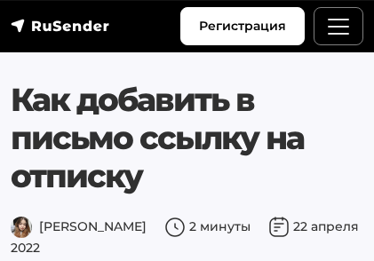
scroll to position [1378, 0]
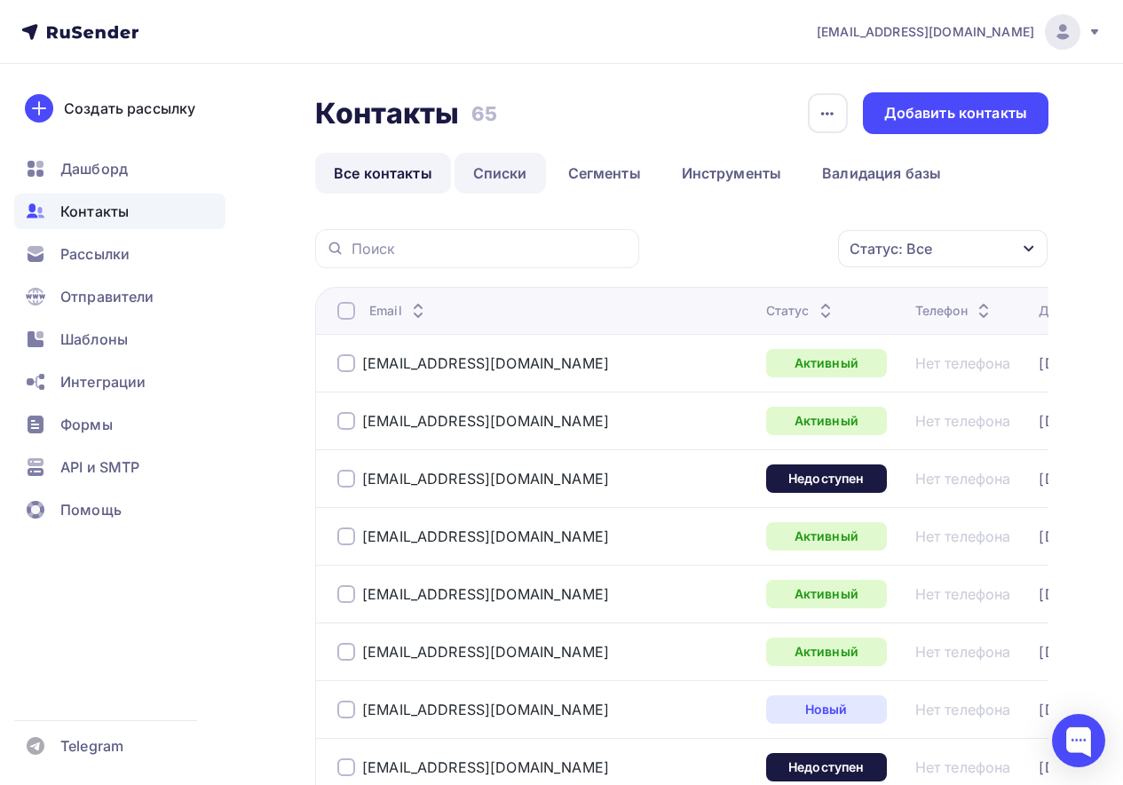
click at [509, 180] on link "Списки" at bounding box center [500, 173] width 91 height 41
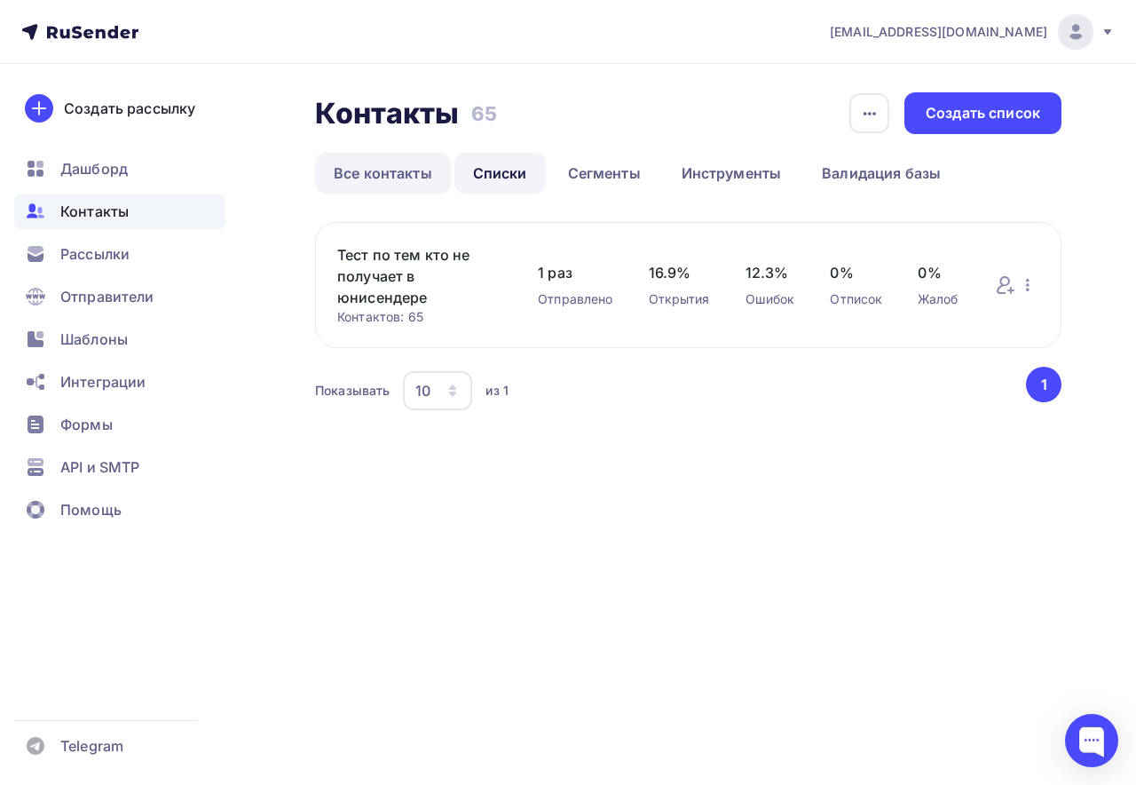
click at [410, 178] on link "Все контакты" at bounding box center [383, 173] width 136 height 41
click at [489, 165] on link "Списки" at bounding box center [500, 173] width 91 height 41
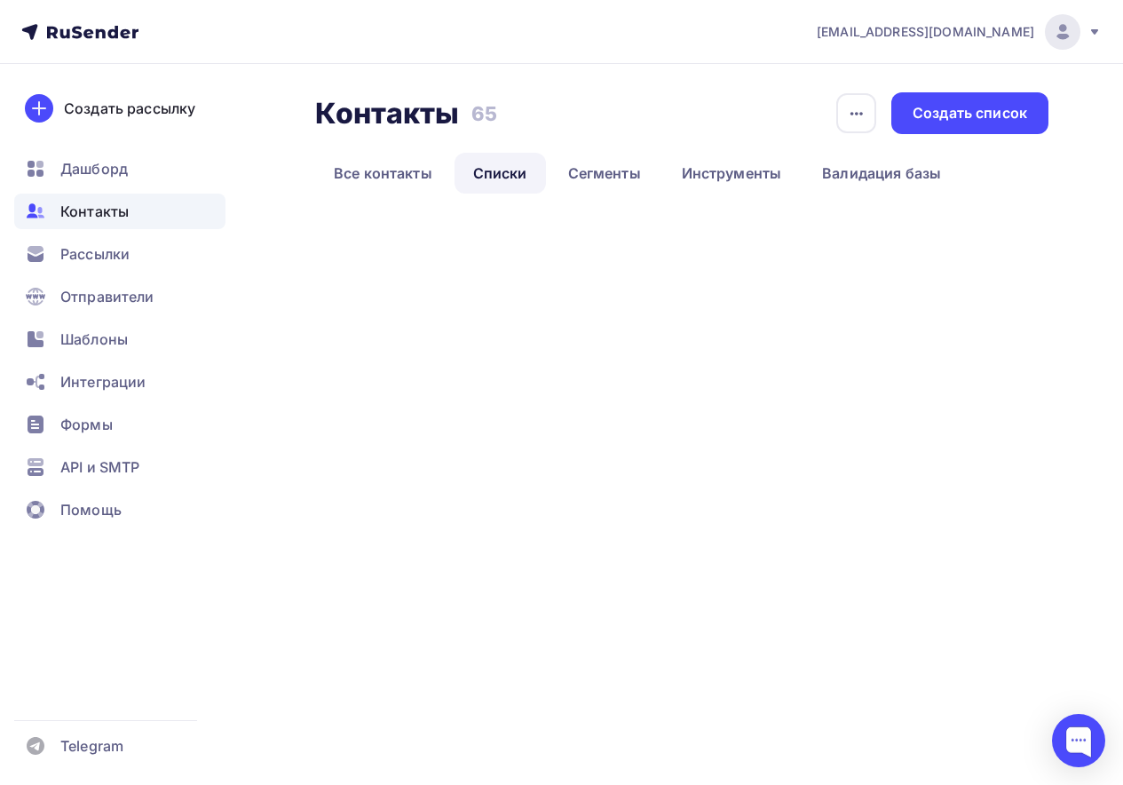
click at [500, 178] on link "Списки" at bounding box center [500, 173] width 91 height 41
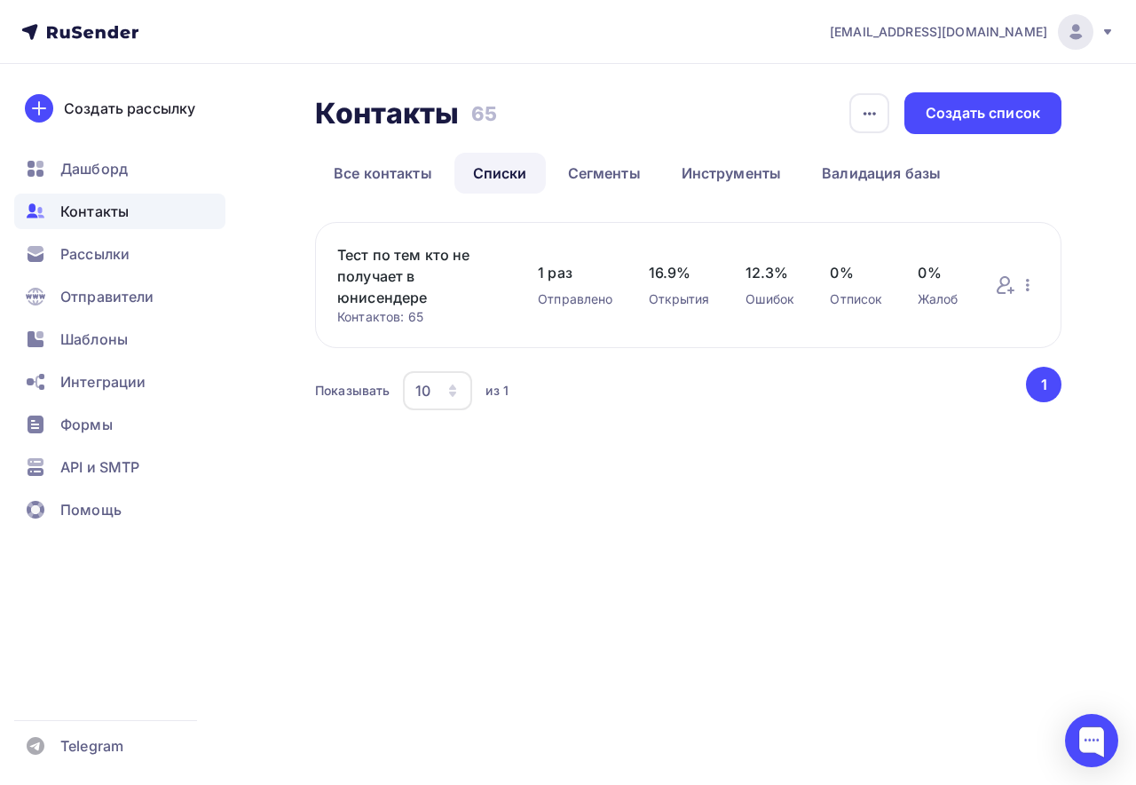
click at [375, 257] on link "Тест по тем кто не получает в юнисендере" at bounding box center [419, 276] width 165 height 64
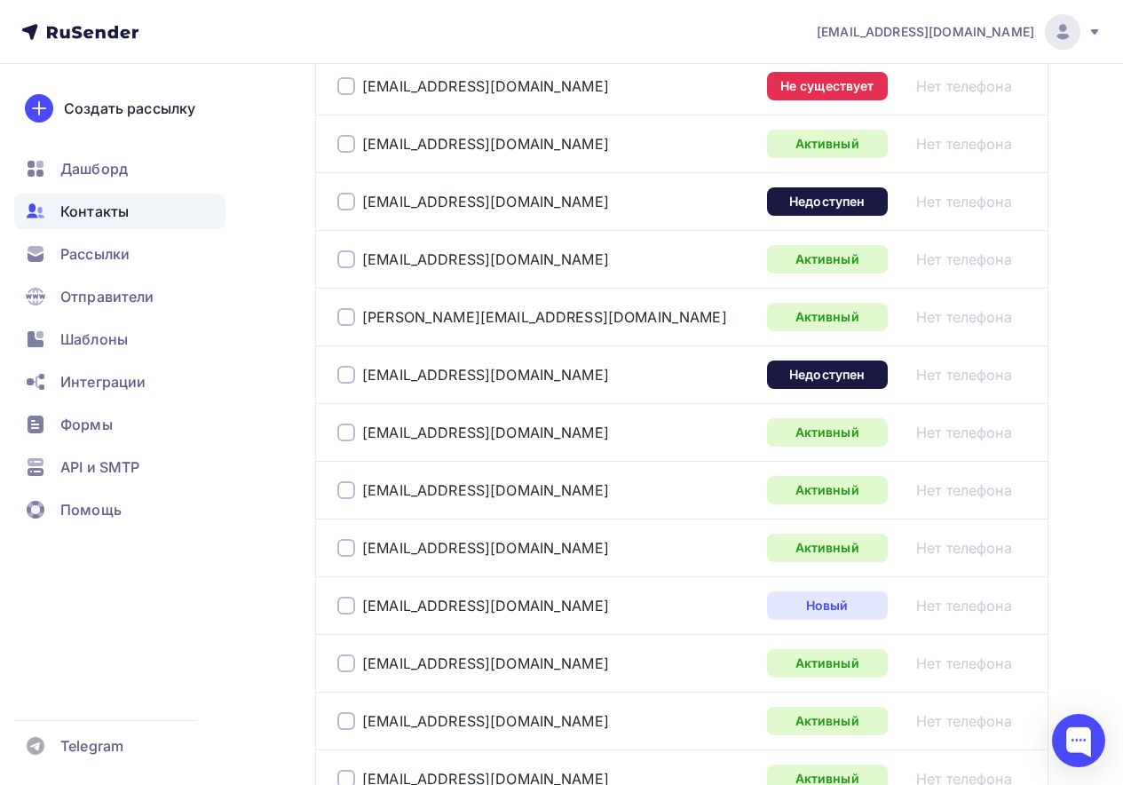
scroll to position [1953, 0]
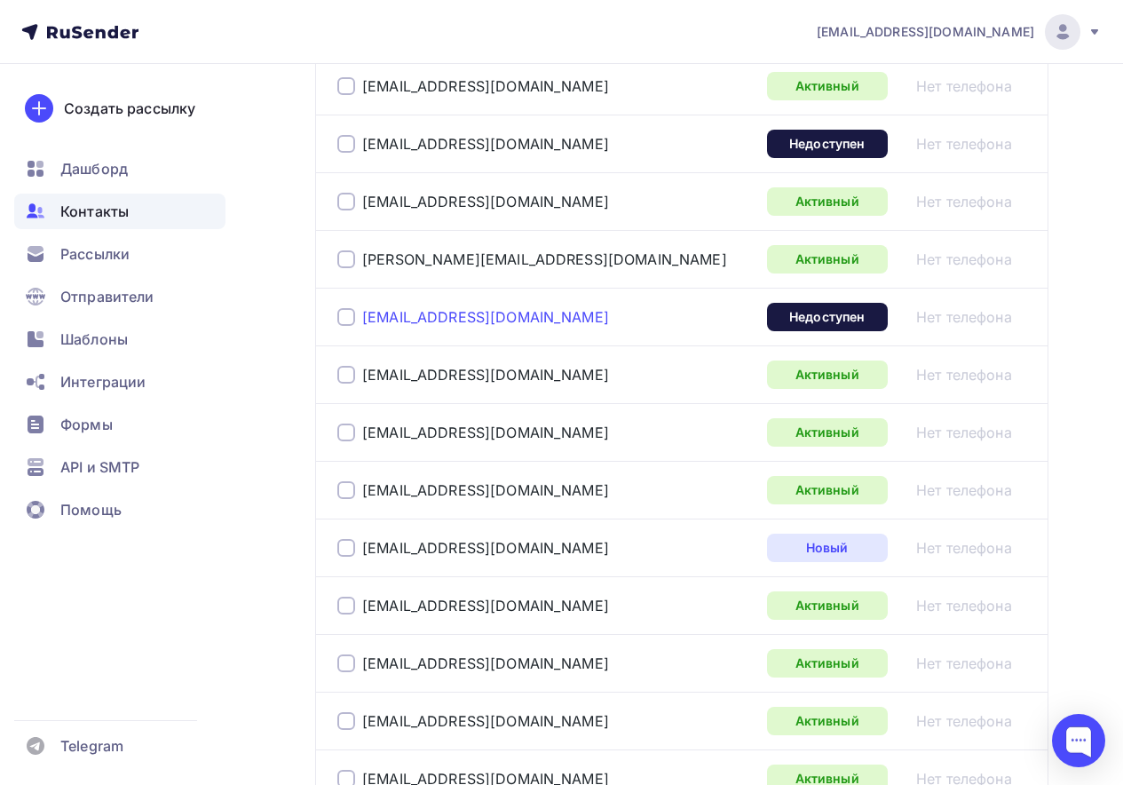
click at [391, 326] on link "vbp@mail.ur.ru" at bounding box center [485, 317] width 247 height 18
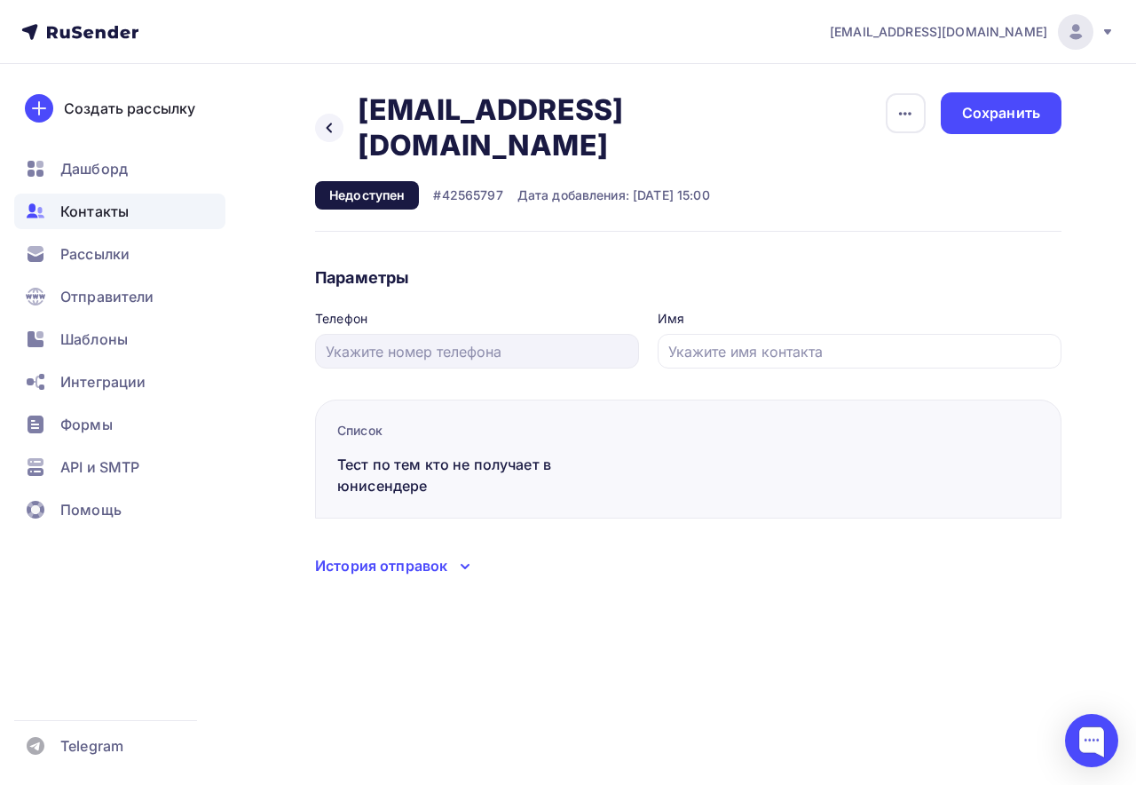
click at [458, 556] on icon at bounding box center [465, 566] width 21 height 21
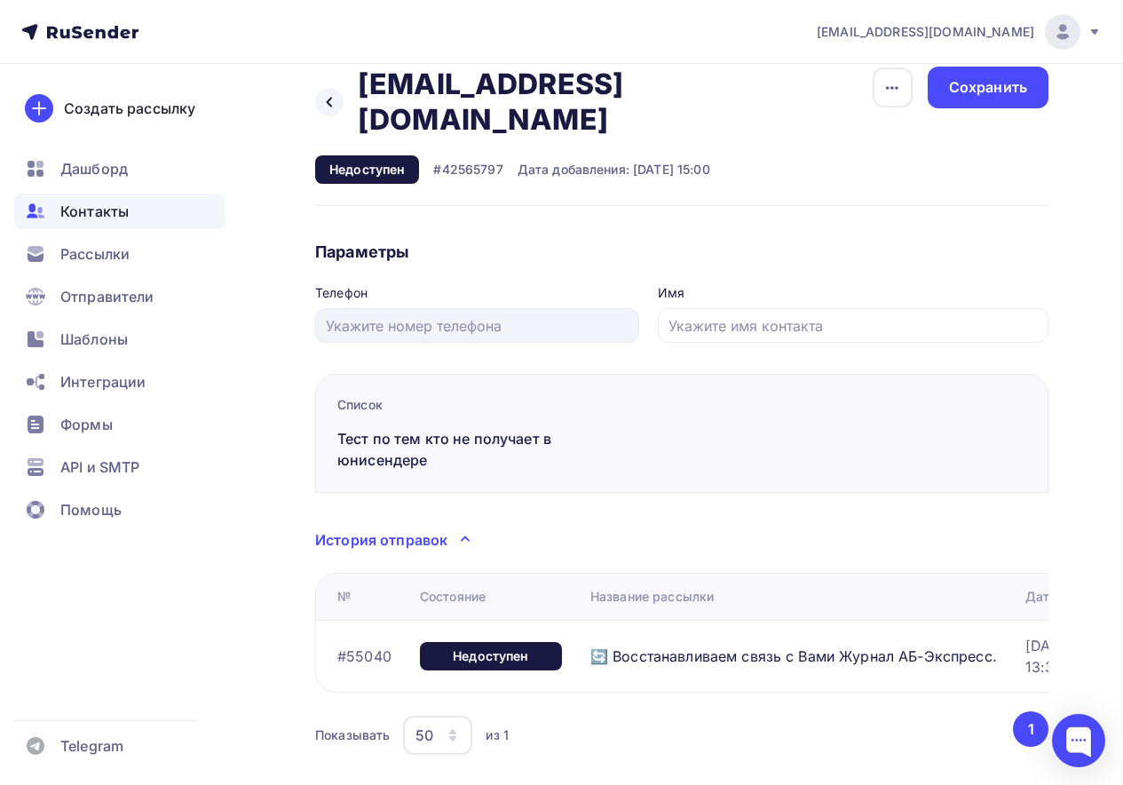
scroll to position [49, 0]
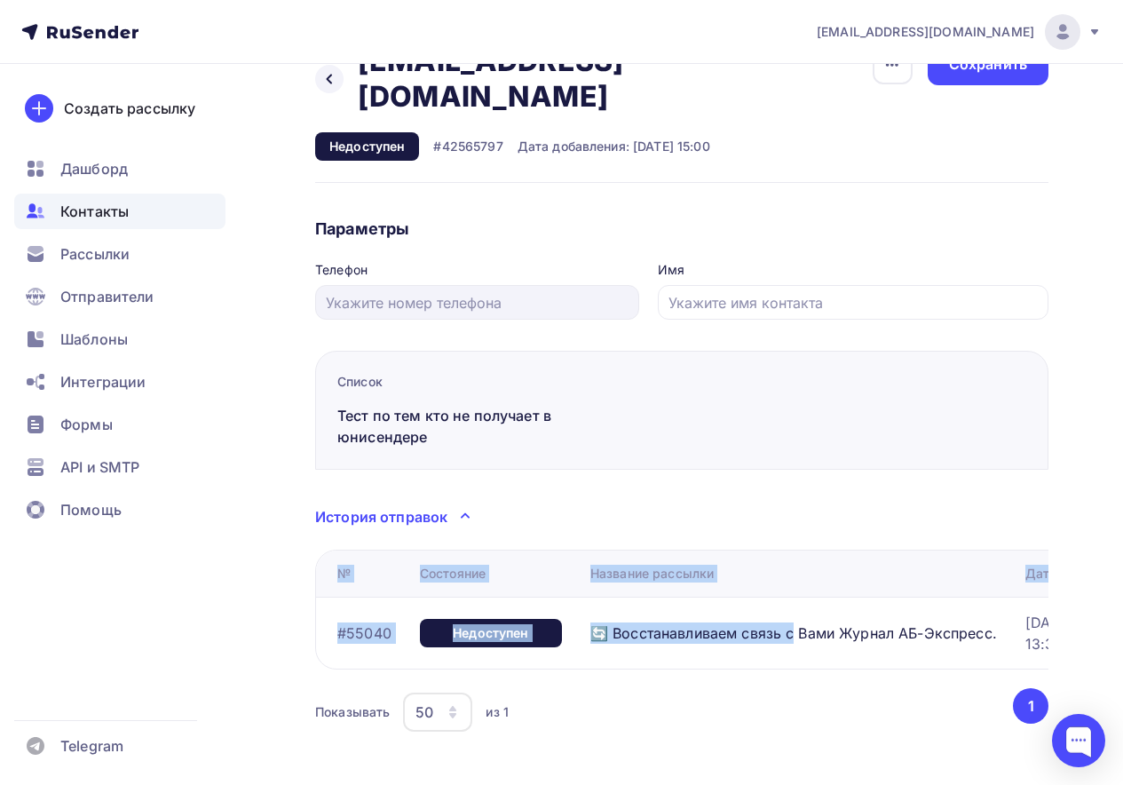
drag, startPoint x: 518, startPoint y: 647, endPoint x: 796, endPoint y: 623, distance: 279.8
click at [796, 623] on div "№ Состояние Название рассылки Дата отправки #55040 Недоступен 🔄 Восстанавливаем…" at bounding box center [681, 610] width 733 height 120
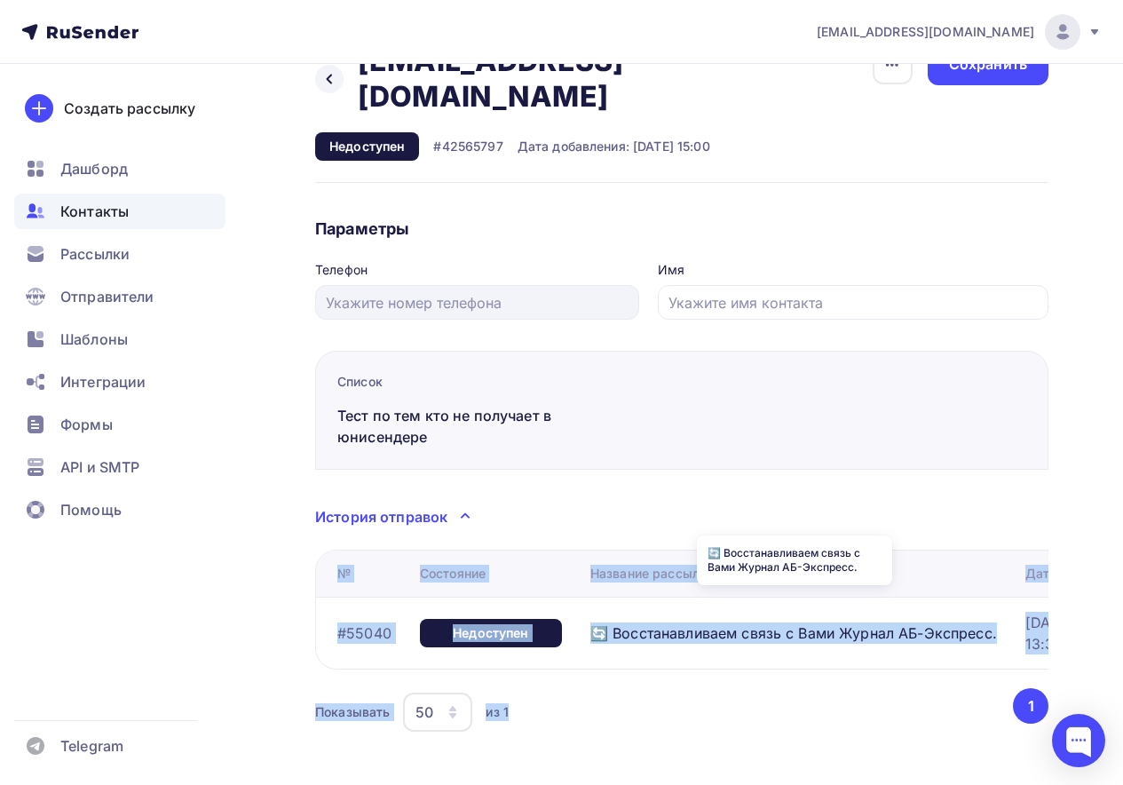
drag, startPoint x: 728, startPoint y: 648, endPoint x: 977, endPoint y: 649, distance: 249.5
click at [1022, 644] on div "№ Состояние Название рассылки Дата отправки #55040 Недоступен 🔄 Восстанавливаем…" at bounding box center [681, 643] width 733 height 186
drag, startPoint x: 906, startPoint y: 663, endPoint x: 886, endPoint y: 661, distance: 20.5
click at [906, 663] on div "№ Состояние Название рассылки Дата отправки #55040 Недоступен 🔄 Восстанавливаем…" at bounding box center [681, 643] width 733 height 186
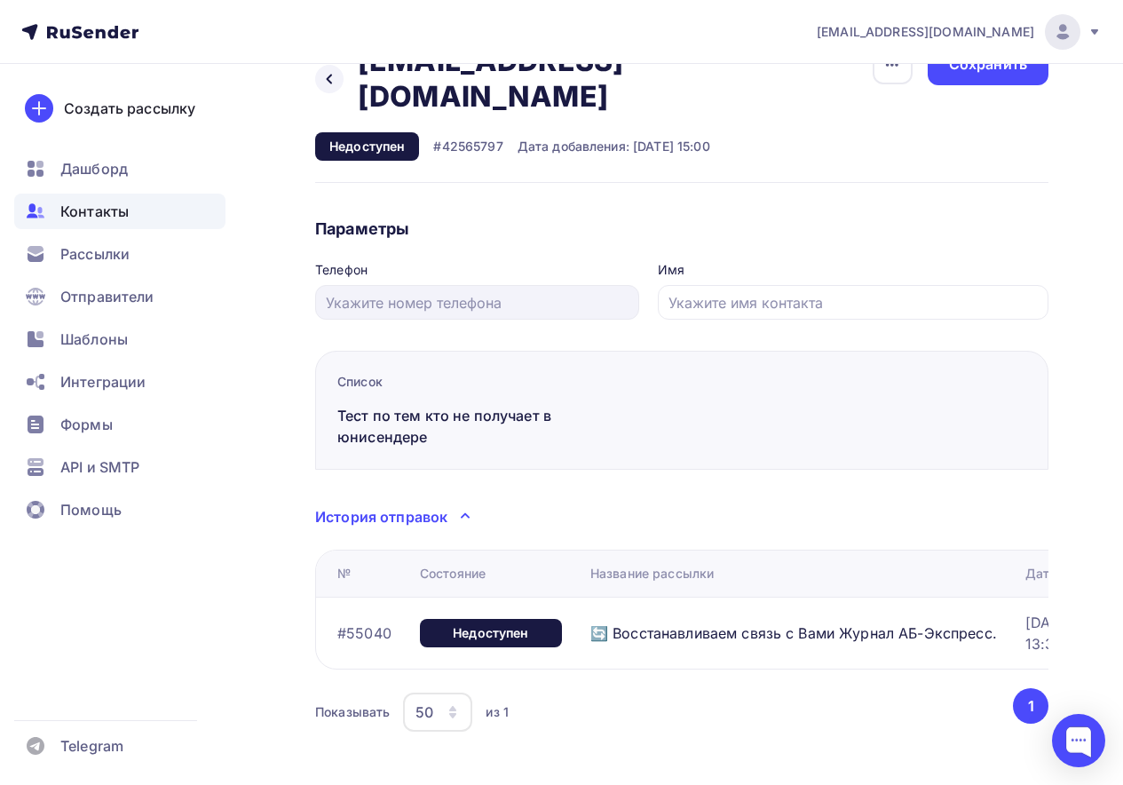
drag, startPoint x: 829, startPoint y: 647, endPoint x: 913, endPoint y: 644, distance: 83.5
click at [915, 646] on div "№ Состояние Название рассылки Дата отправки #55040 Недоступен 🔄 Восстанавливаем…" at bounding box center [681, 610] width 733 height 120
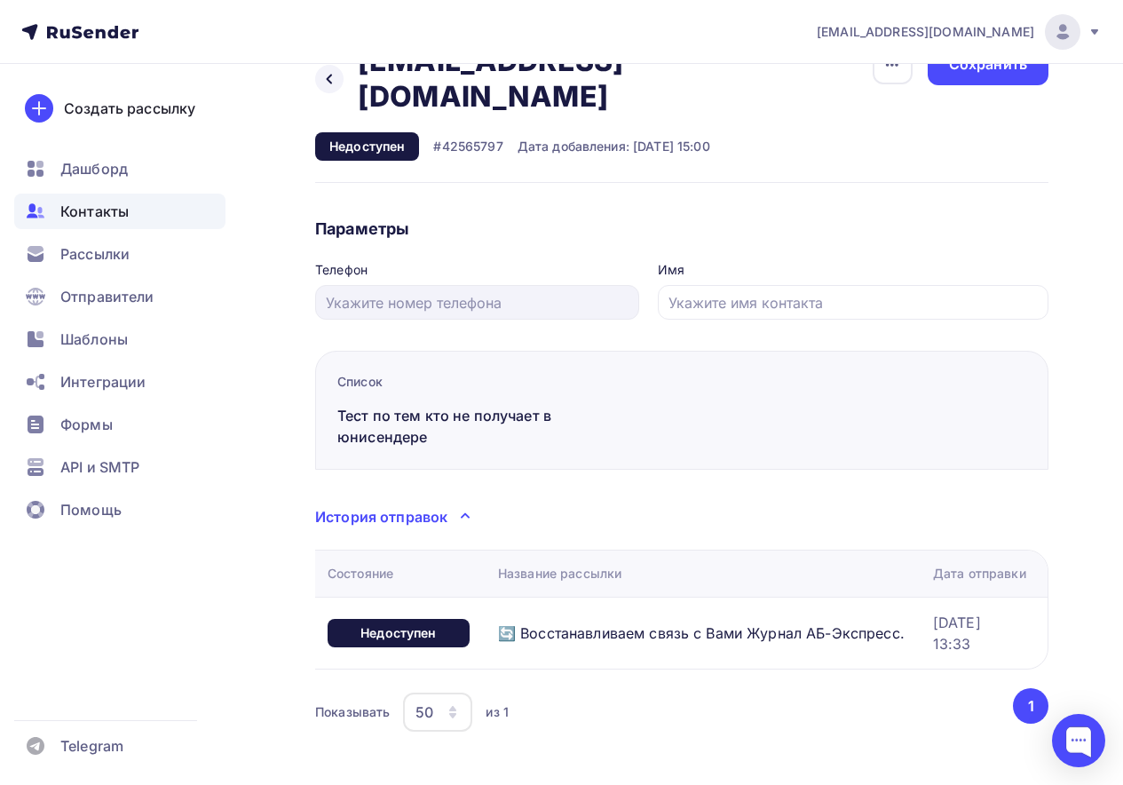
scroll to position [0, 0]
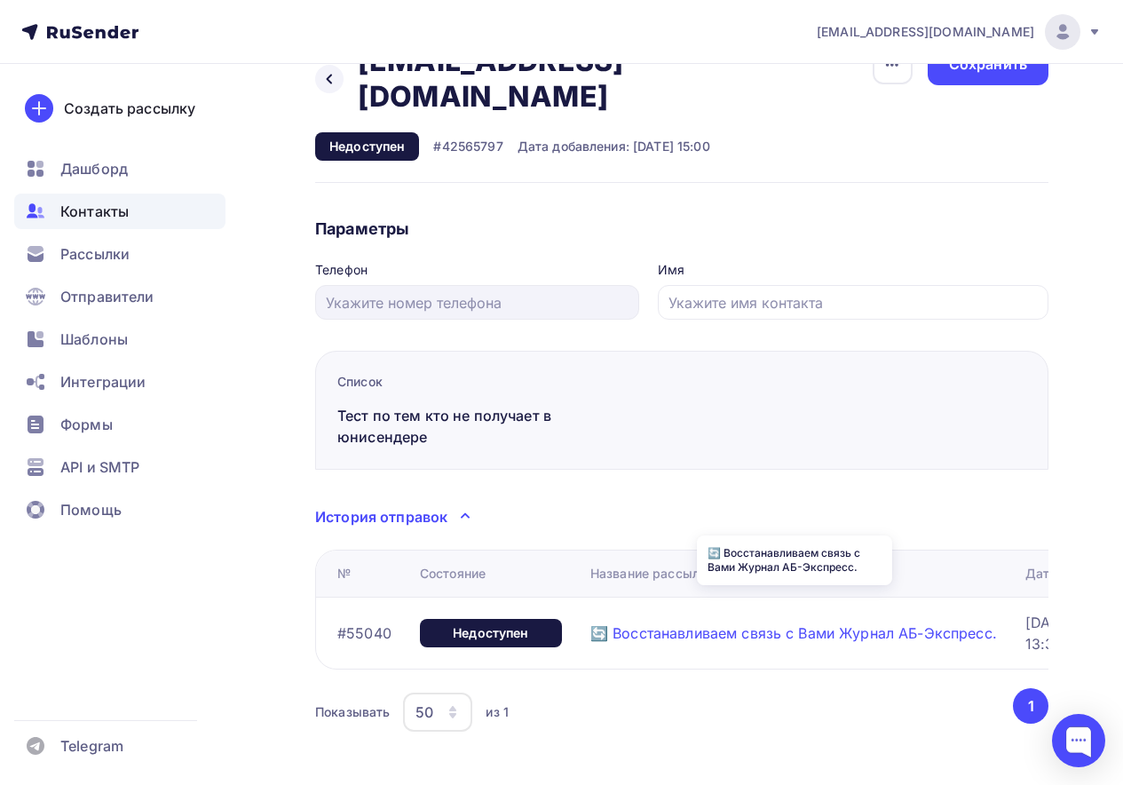
click at [704, 624] on link "🔄 Восстанавливаем связь с Вами Журнал АБ-Экспресс." at bounding box center [793, 633] width 407 height 18
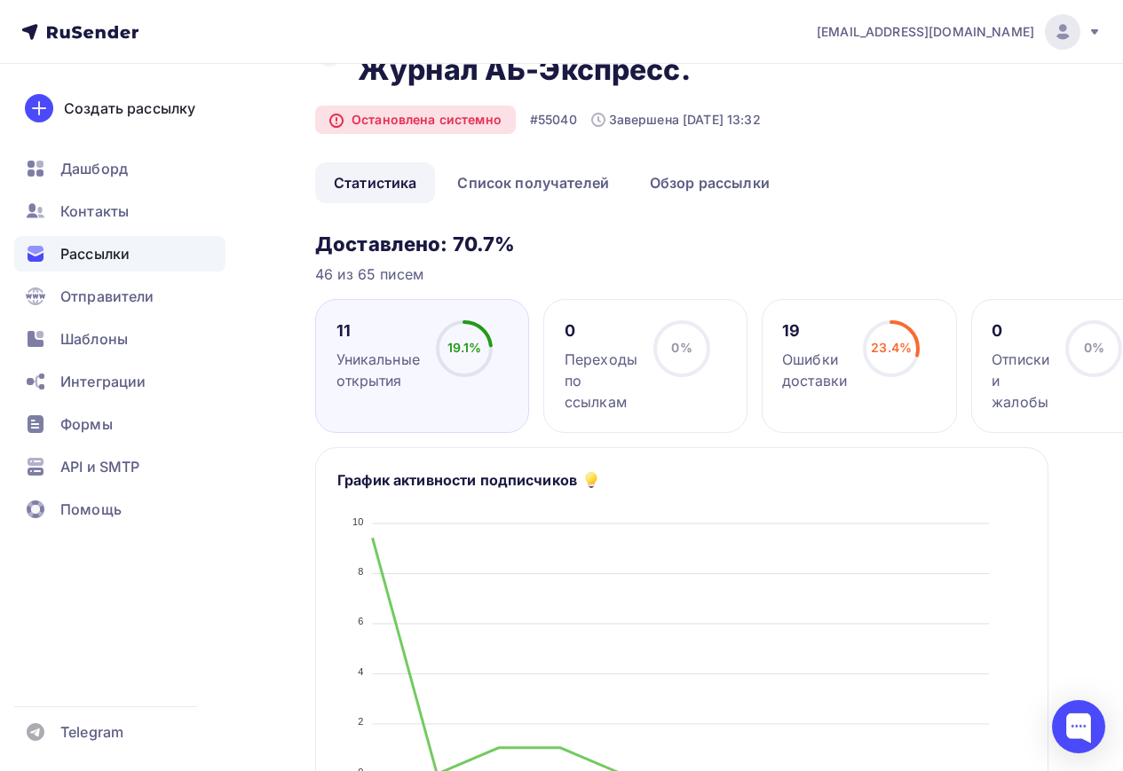
scroll to position [178, 0]
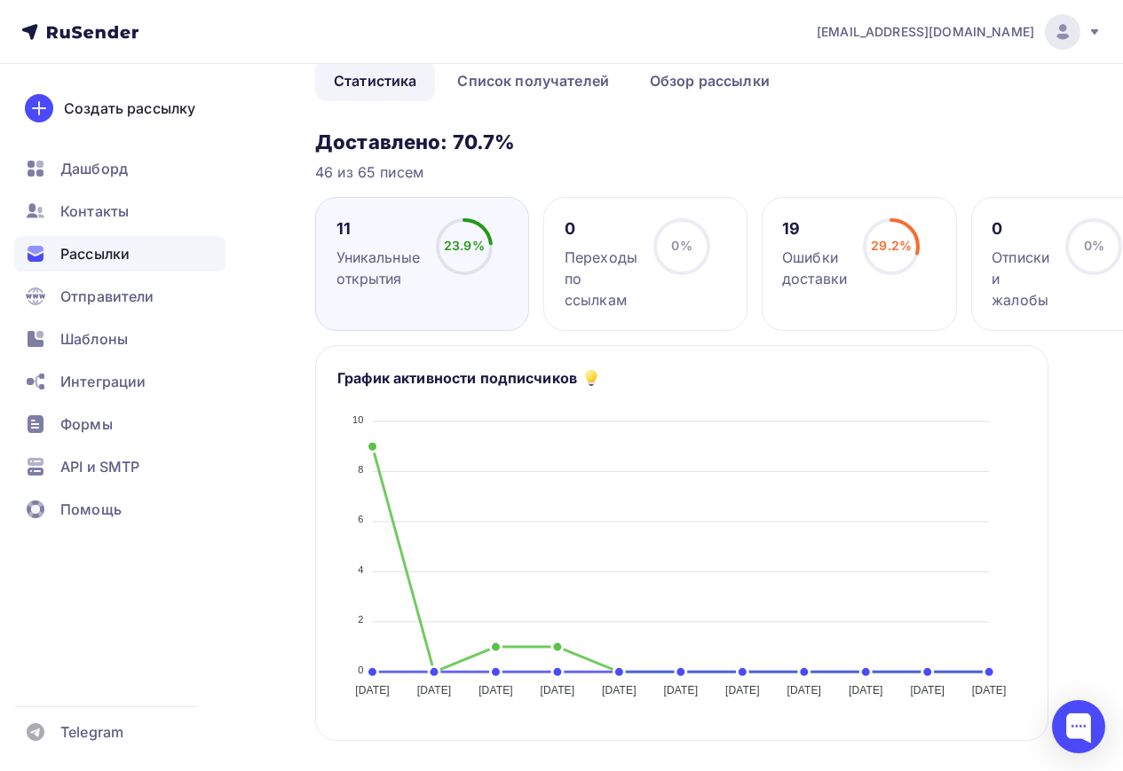
click at [857, 276] on div "29.2% 29.2%" at bounding box center [891, 253] width 89 height 71
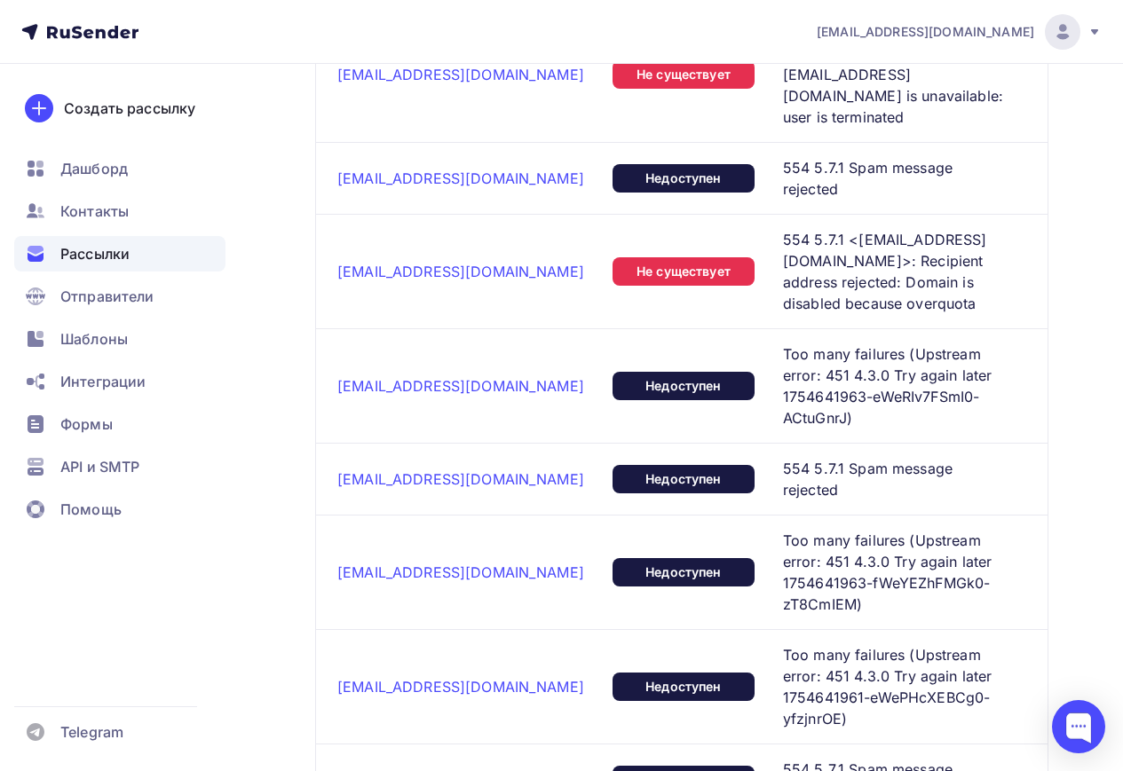
scroll to position [1352, 0]
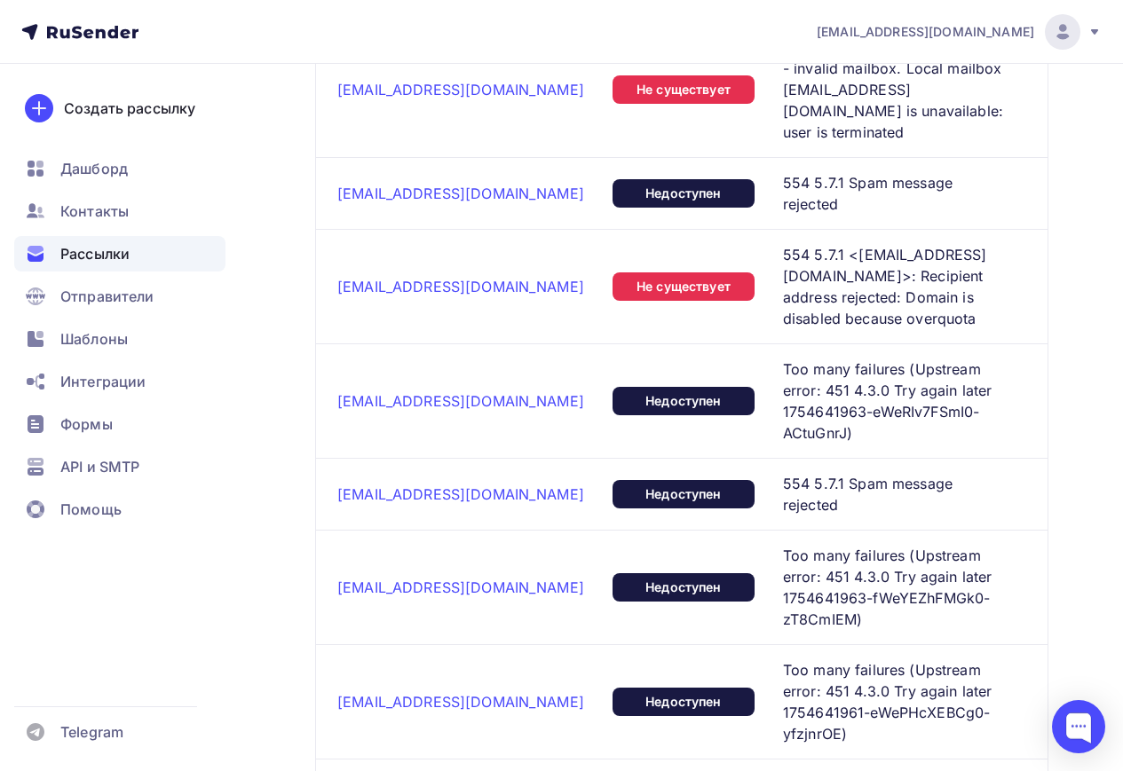
click at [887, 545] on span "Too many failures (Upstream error: 451 4.3.0 Try again later 1754641963-fWeYEZh…" at bounding box center [897, 587] width 229 height 85
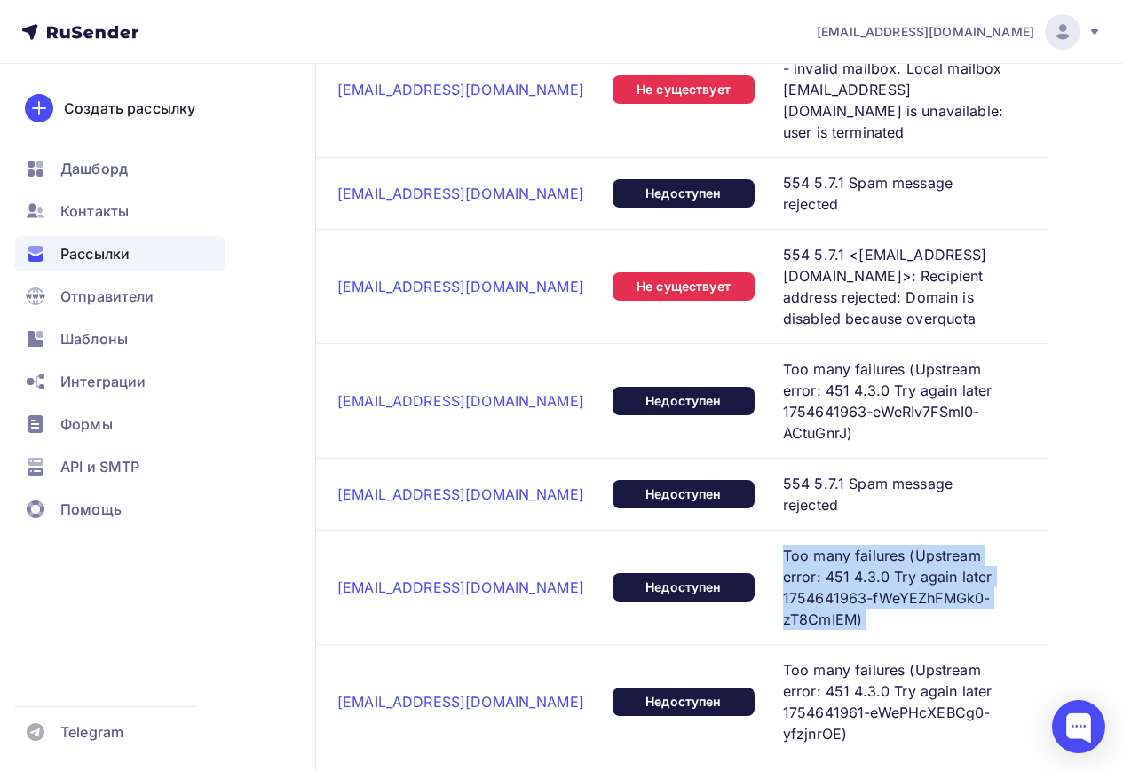
click at [887, 545] on span "Too many failures (Upstream error: 451 4.3.0 Try again later 1754641963-fWeYEZh…" at bounding box center [897, 587] width 229 height 85
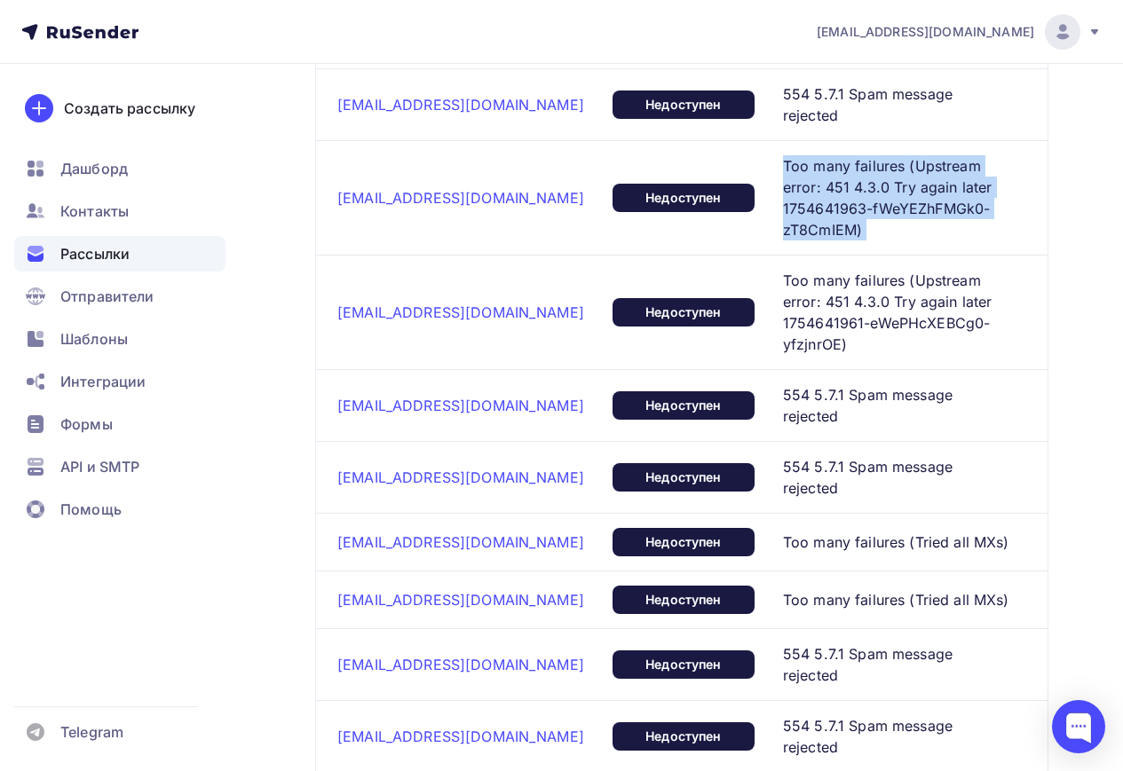
scroll to position [1796, 0]
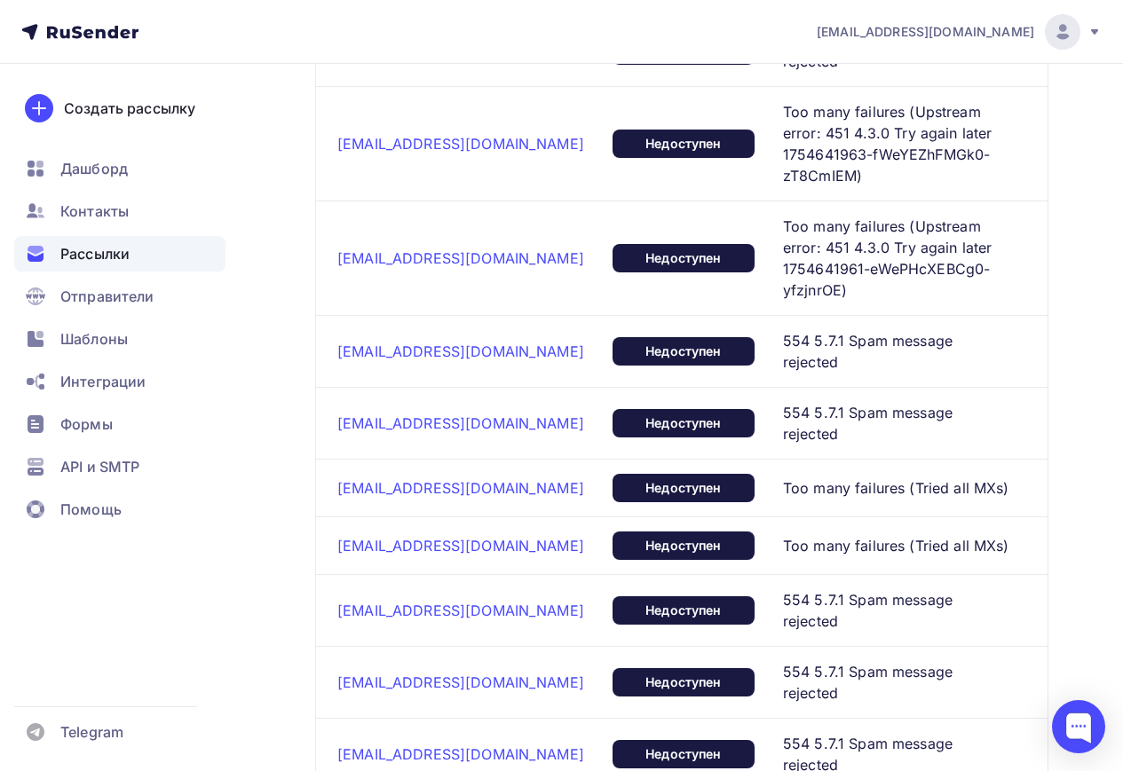
click at [788, 535] on span "Too many failures (Tried all MXs)" at bounding box center [896, 545] width 226 height 21
copy tbody "Too many failures (Tried all MXs)"
drag, startPoint x: 119, startPoint y: 29, endPoint x: 248, endPoint y: 40, distance: 129.2
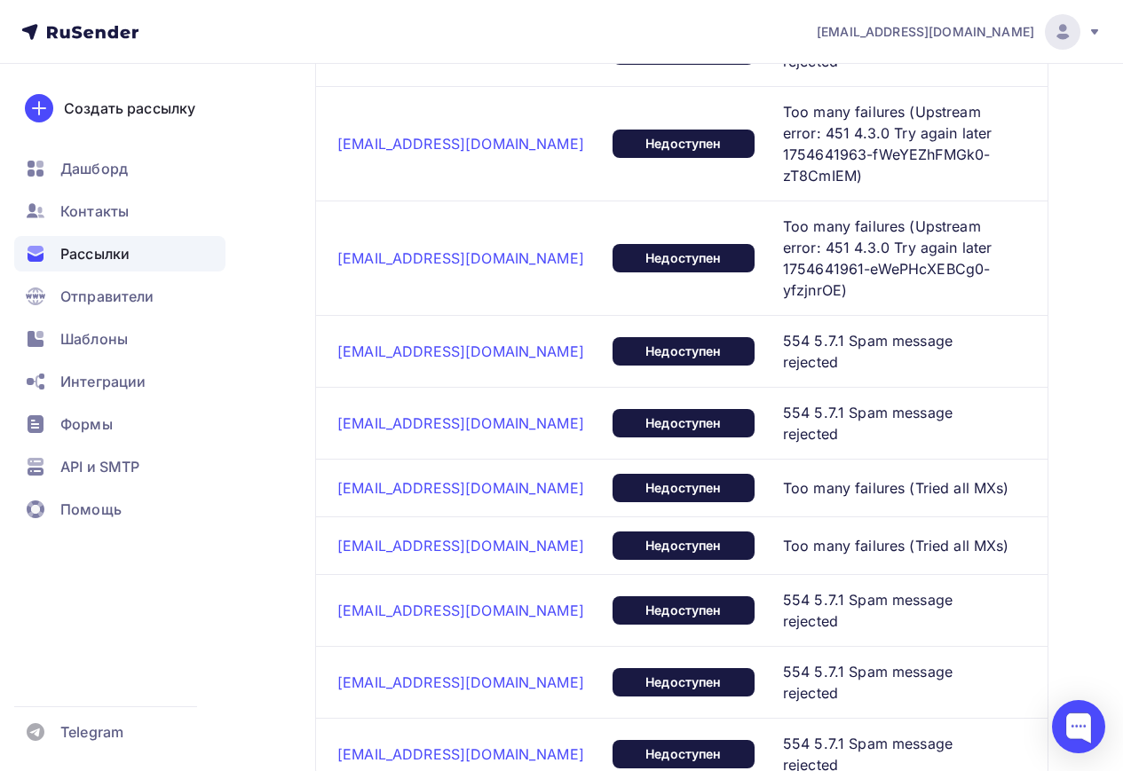
click at [248, 40] on nav "adm@ab-express.ru Аккаунт Тарифы Выйти Создать рассылку Дашборд Контакты Рассыл…" at bounding box center [561, 32] width 1123 height 64
drag, startPoint x: 231, startPoint y: 36, endPoint x: 26, endPoint y: 37, distance: 205.1
click at [26, 37] on nav "adm@ab-express.ru Аккаунт Тарифы Выйти Создать рассылку Дашборд Контакты Рассыл…" at bounding box center [561, 32] width 1123 height 64
drag, startPoint x: 299, startPoint y: 9, endPoint x: 42, endPoint y: 26, distance: 258.0
click at [84, 28] on nav "adm@ab-express.ru Аккаунт Тарифы Выйти Создать рассылку Дашборд Контакты Рассыл…" at bounding box center [561, 32] width 1123 height 64
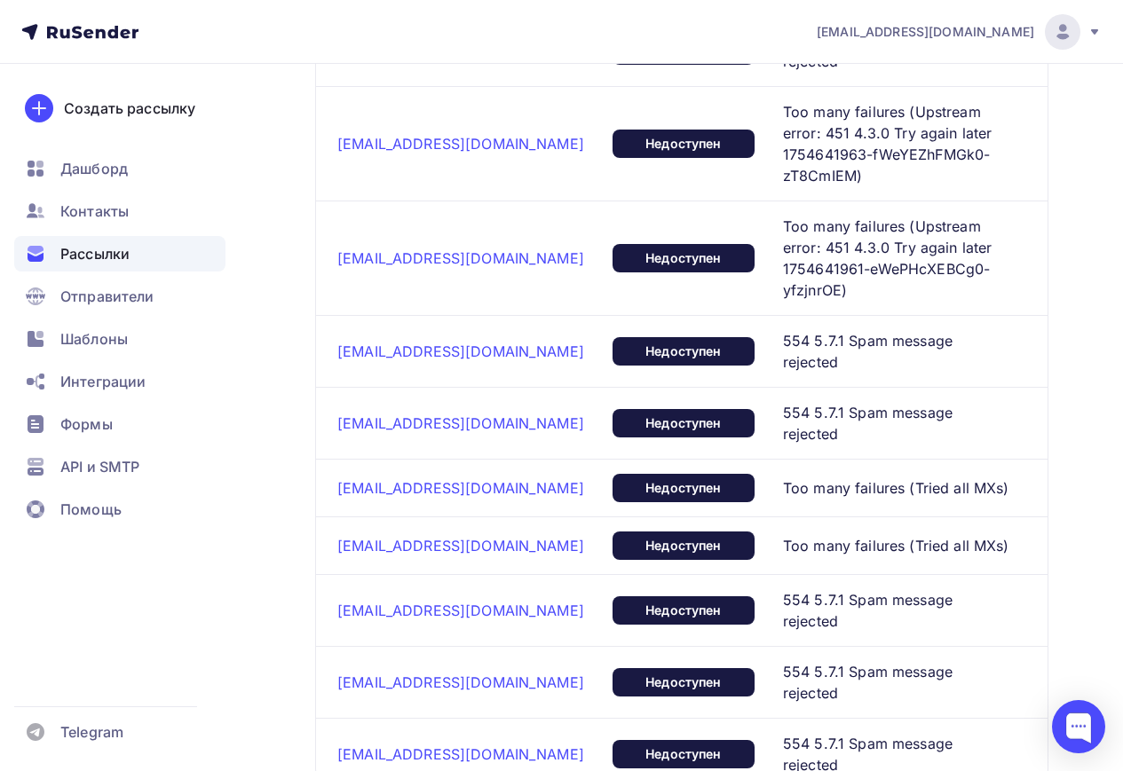
drag, startPoint x: 18, startPoint y: 28, endPoint x: 236, endPoint y: 36, distance: 218.6
click at [236, 36] on nav "adm@ab-express.ru Аккаунт Тарифы Выйти Создать рассылку Дашборд Контакты Рассыл…" at bounding box center [561, 32] width 1123 height 64
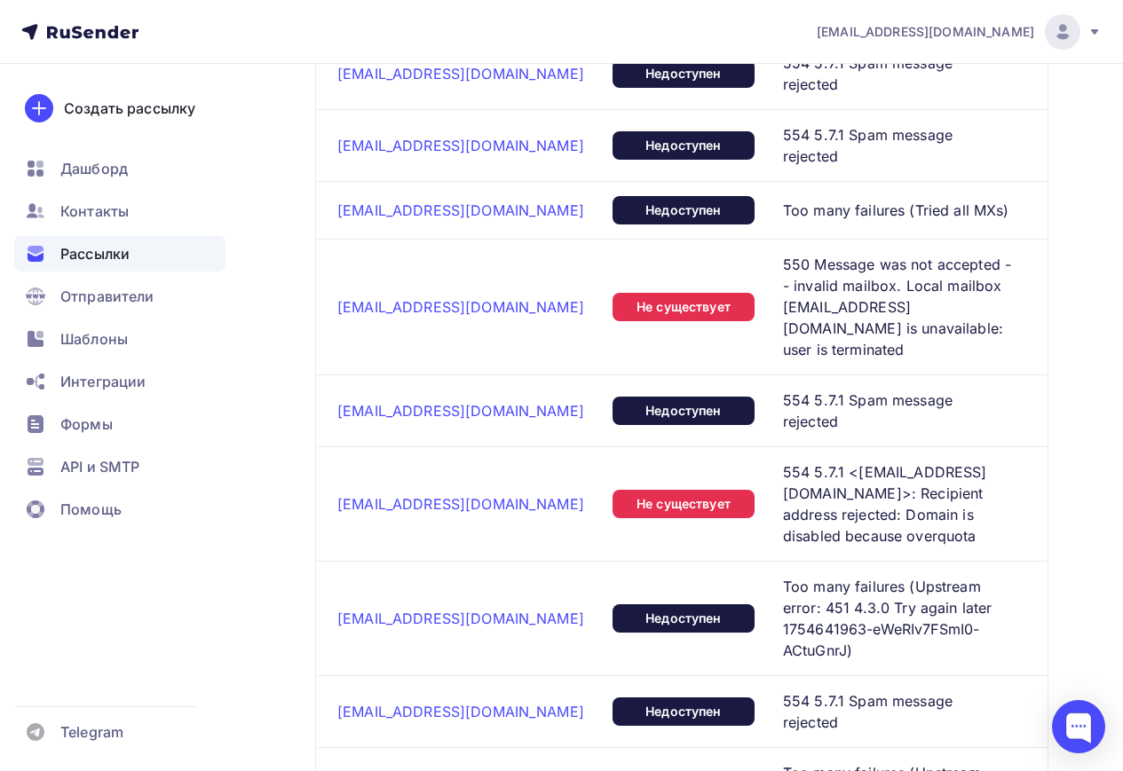
scroll to position [1086, 0]
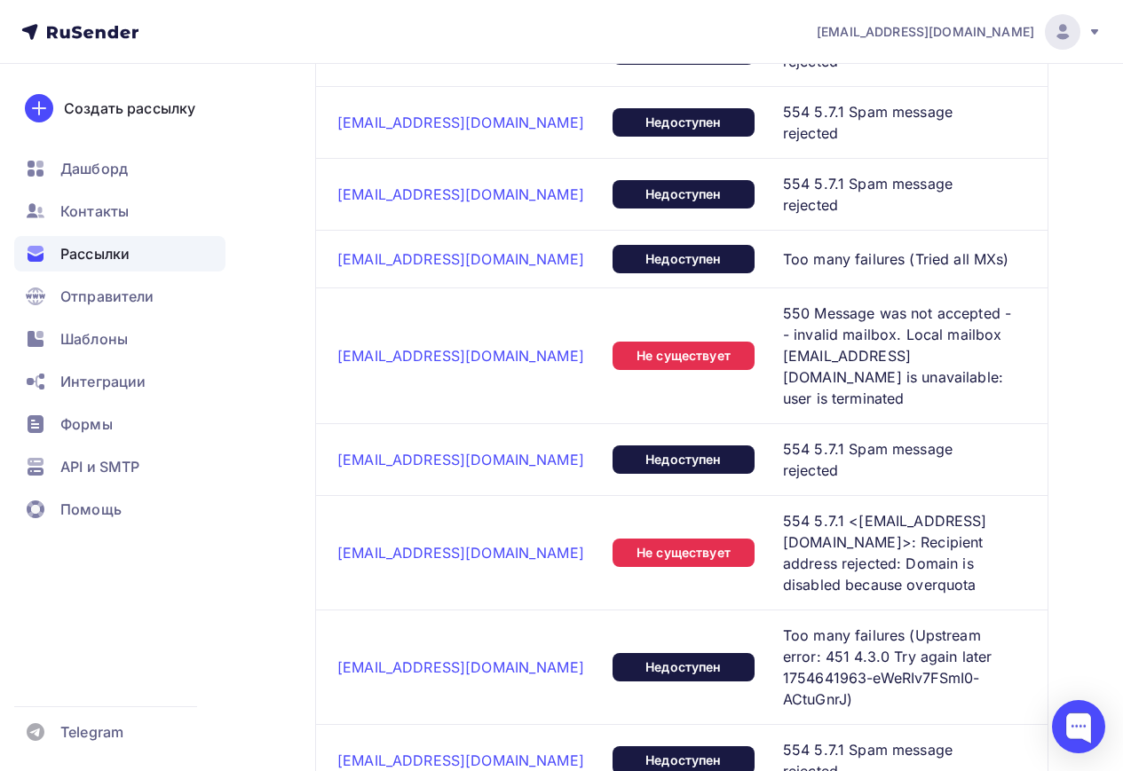
click at [791, 439] on span "554 5.7.1 Spam message rejected" at bounding box center [897, 460] width 229 height 43
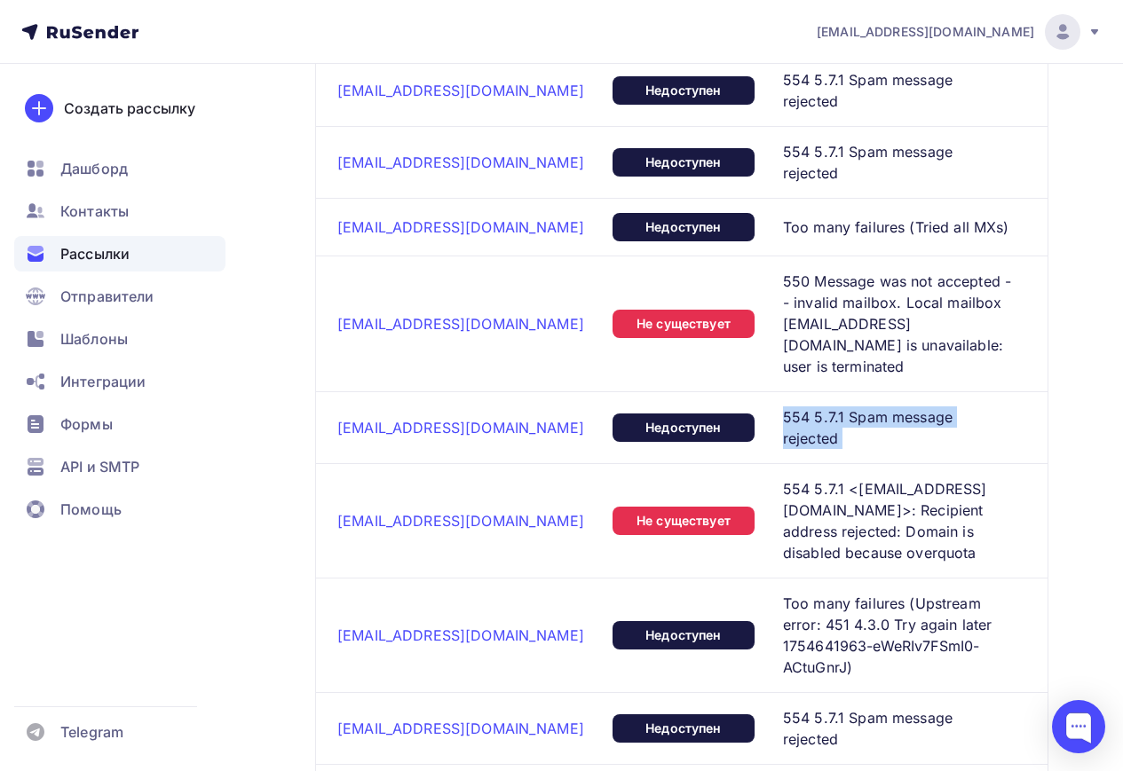
scroll to position [1174, 0]
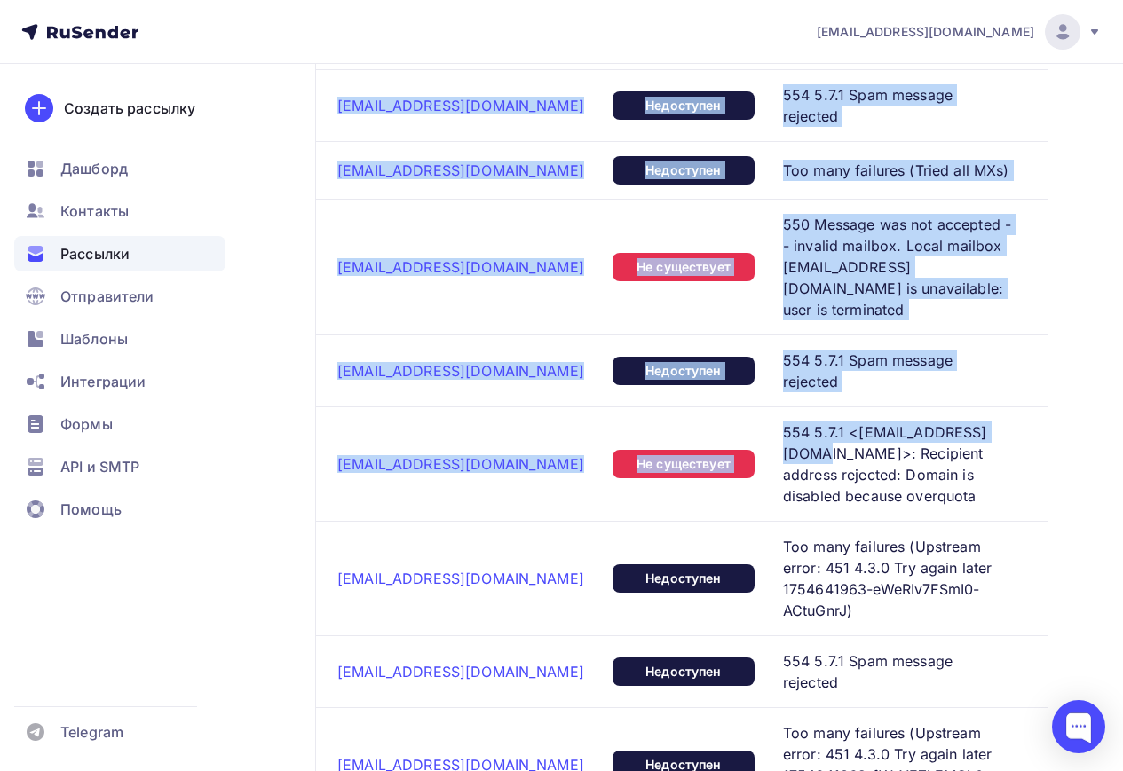
drag, startPoint x: 276, startPoint y: 321, endPoint x: 1015, endPoint y: 354, distance: 739.3
click at [1015, 354] on div "Назад 🔄 Восстанавливаем связь с Вами Журнал АБ-Экспресс. 🔄 Восстанавливаем связ…" at bounding box center [561, 336] width 1123 height 2894
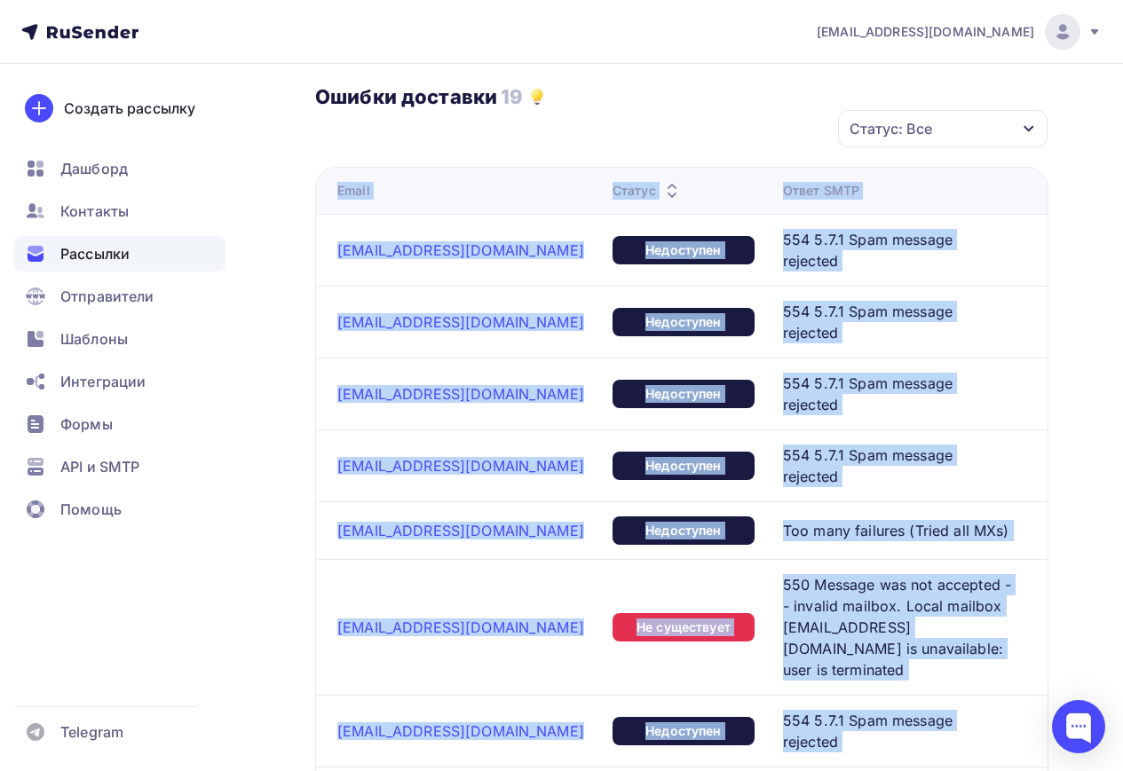
scroll to position [287, 0]
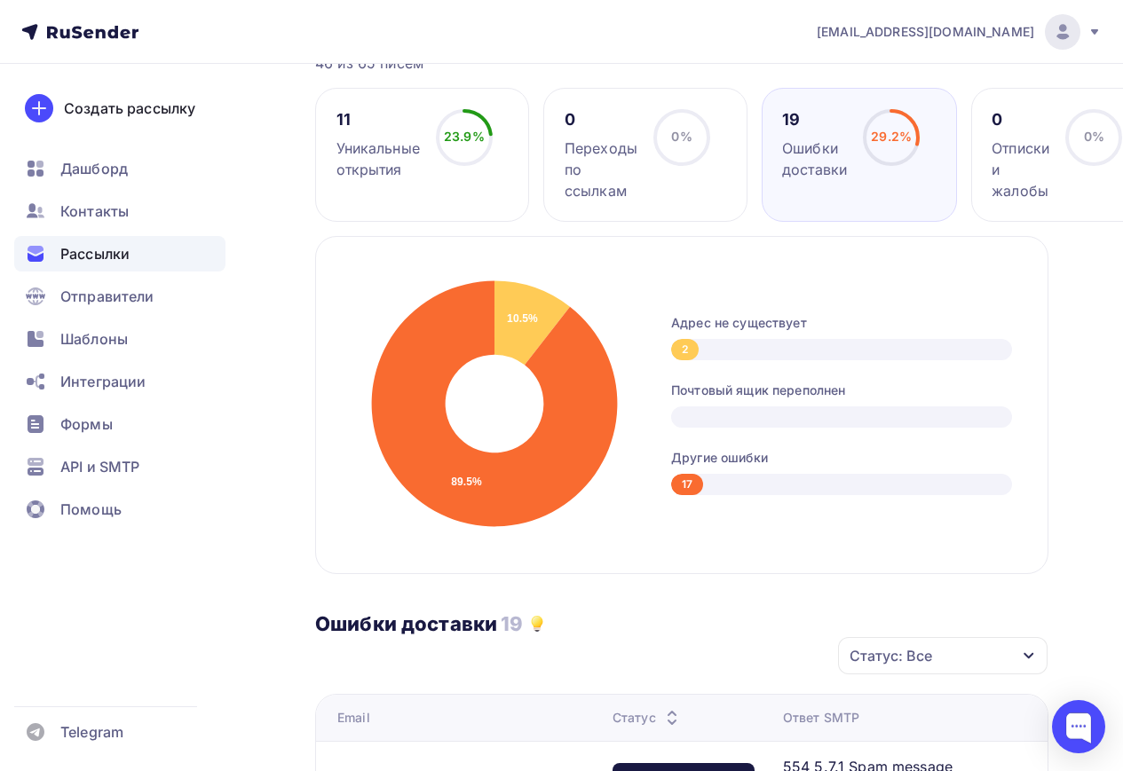
click at [405, 271] on div "10.5% 89.5% Адрес не существует 2 Почтовый ящик переполнен Другие ошибки 17" at bounding box center [681, 405] width 733 height 338
